Goal: Task Accomplishment & Management: Manage account settings

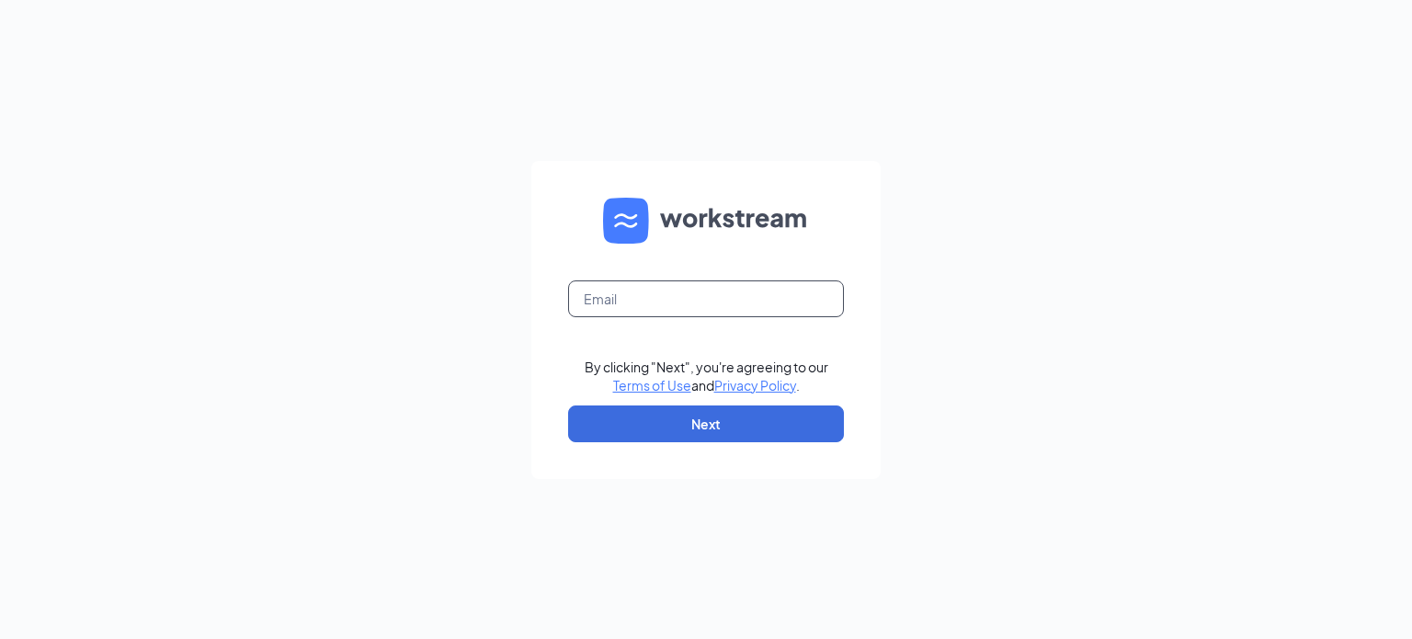
click at [723, 300] on input "text" at bounding box center [706, 298] width 276 height 37
type input "111@wenesco.biz"
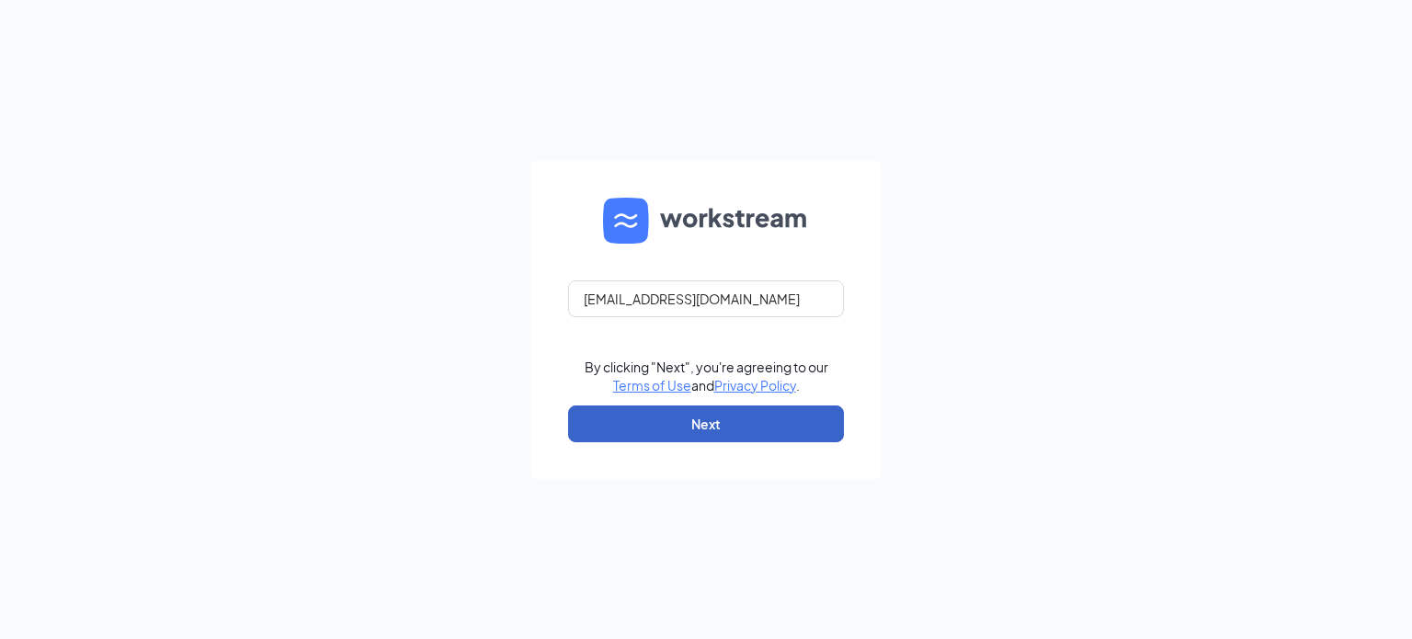
click at [743, 414] on button "Next" at bounding box center [706, 423] width 276 height 37
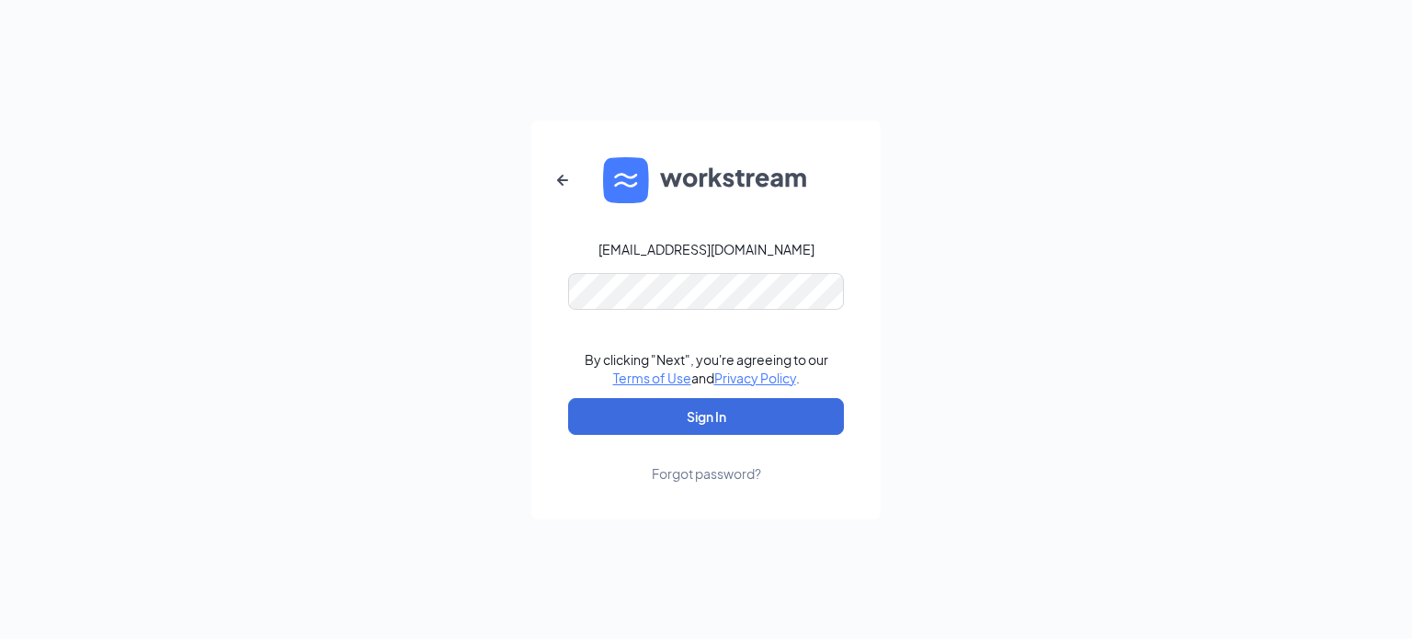
click at [694, 477] on div "Forgot password?" at bounding box center [706, 473] width 109 height 18
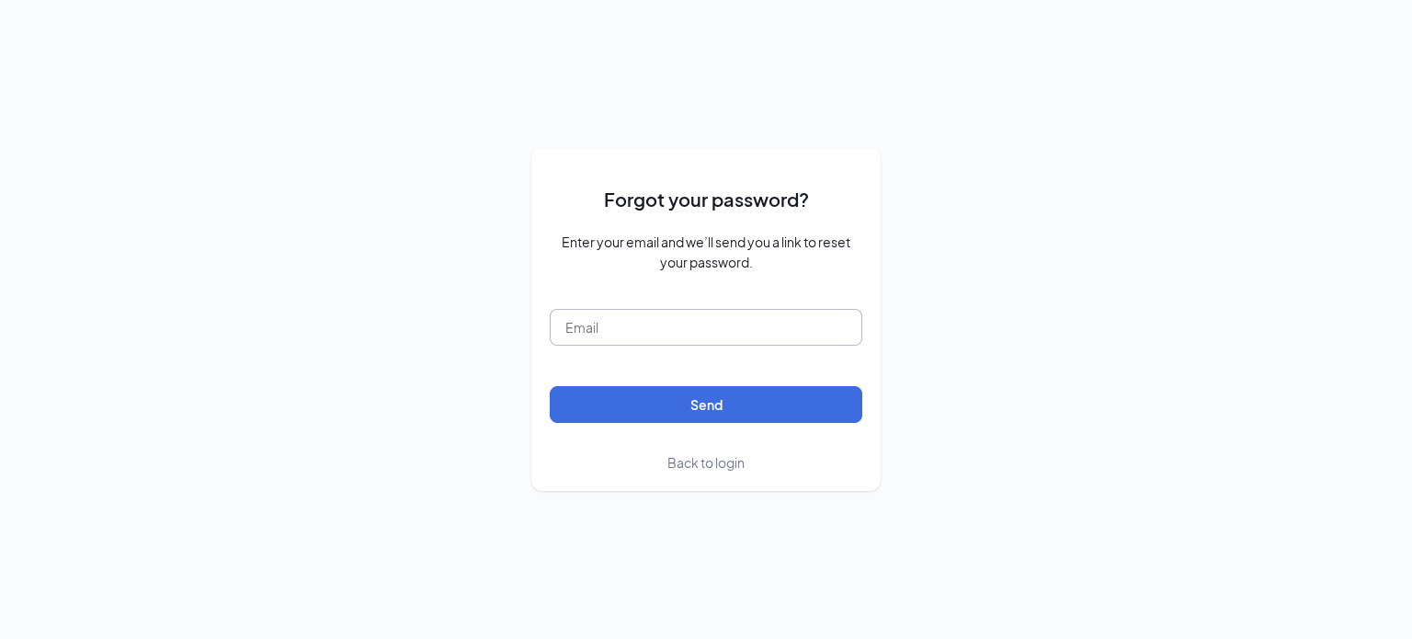
click at [780, 328] on input "text" at bounding box center [706, 327] width 312 height 37
type input "111@wenesco.biz"
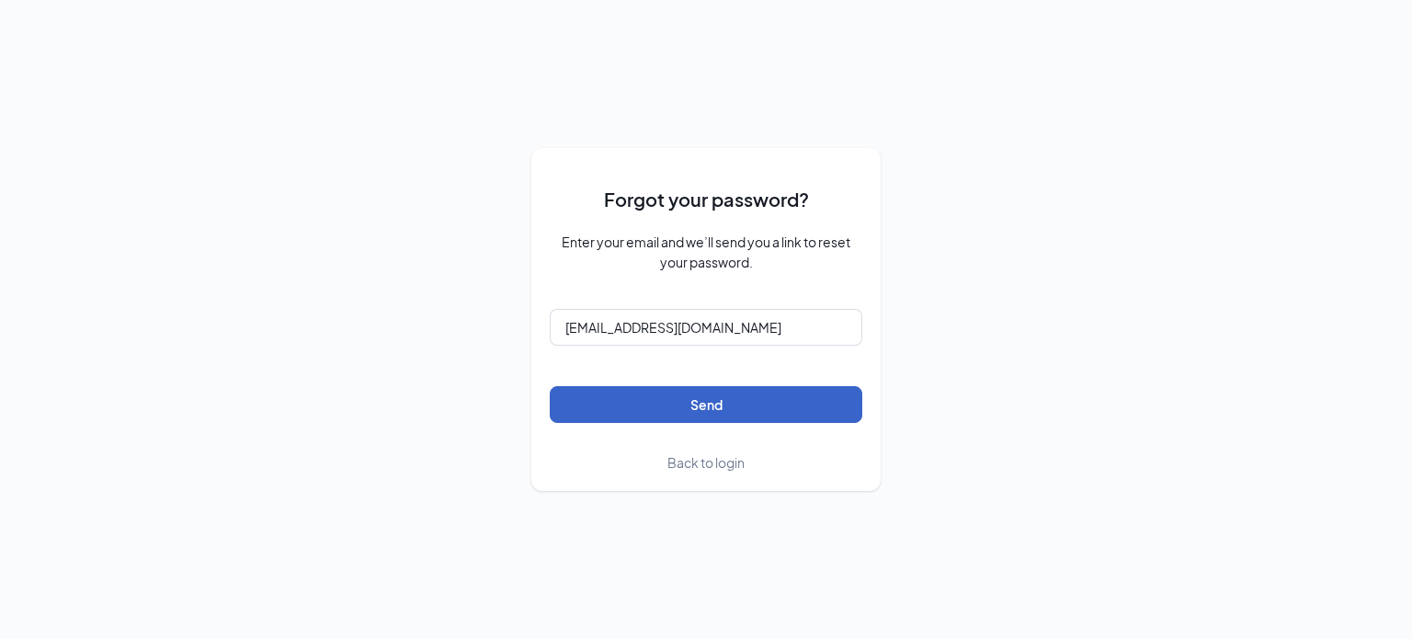
click at [619, 412] on button "Send" at bounding box center [706, 404] width 312 height 37
